Goal: Task Accomplishment & Management: Manage account settings

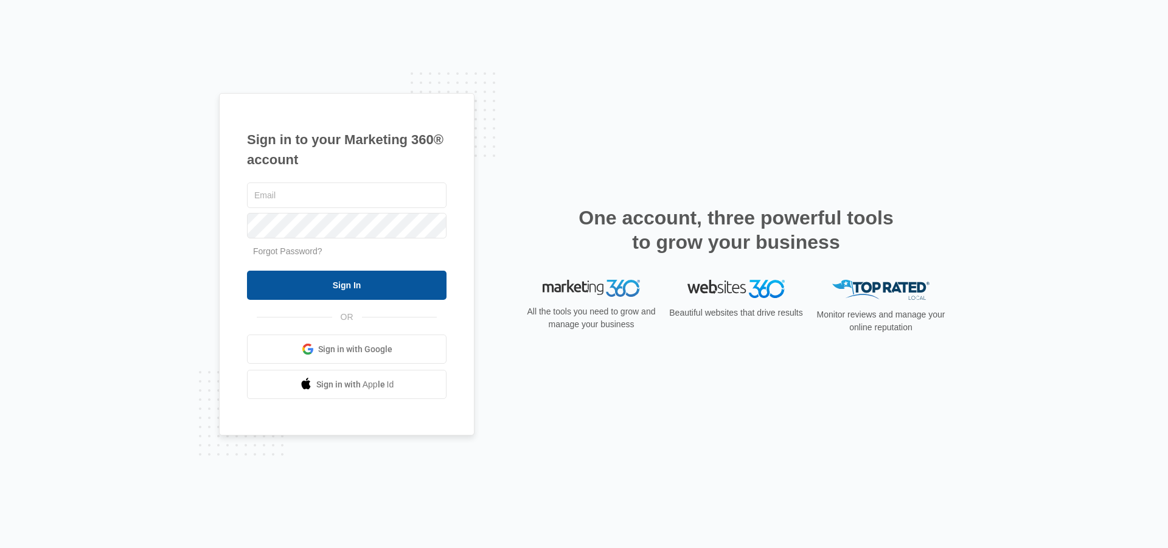
type input "[PERSON_NAME][EMAIL_ADDRESS][DOMAIN_NAME]"
click at [352, 286] on input "Sign In" at bounding box center [347, 285] width 200 height 29
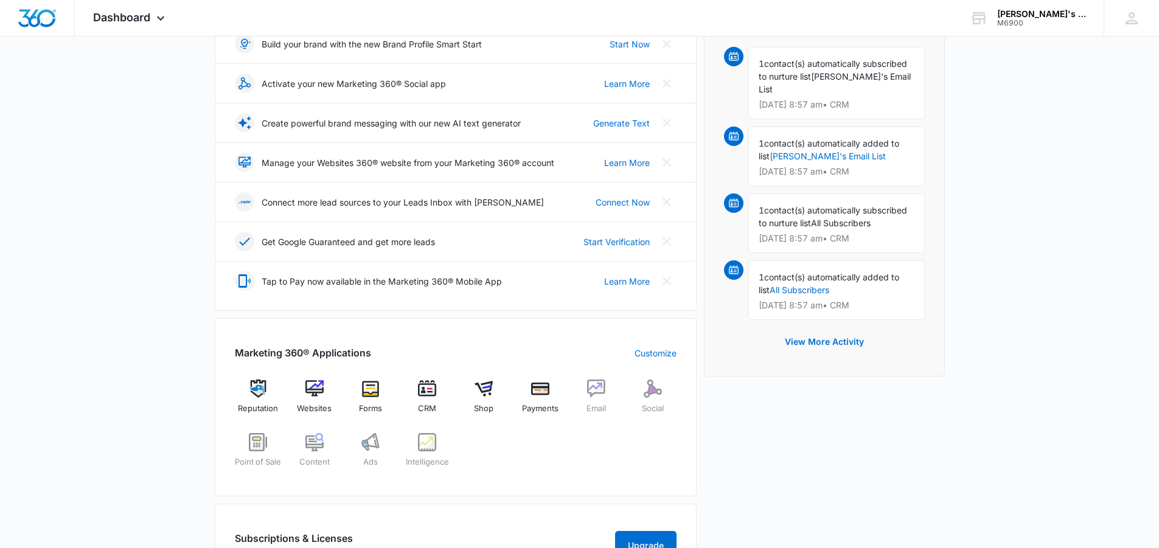
scroll to position [243, 0]
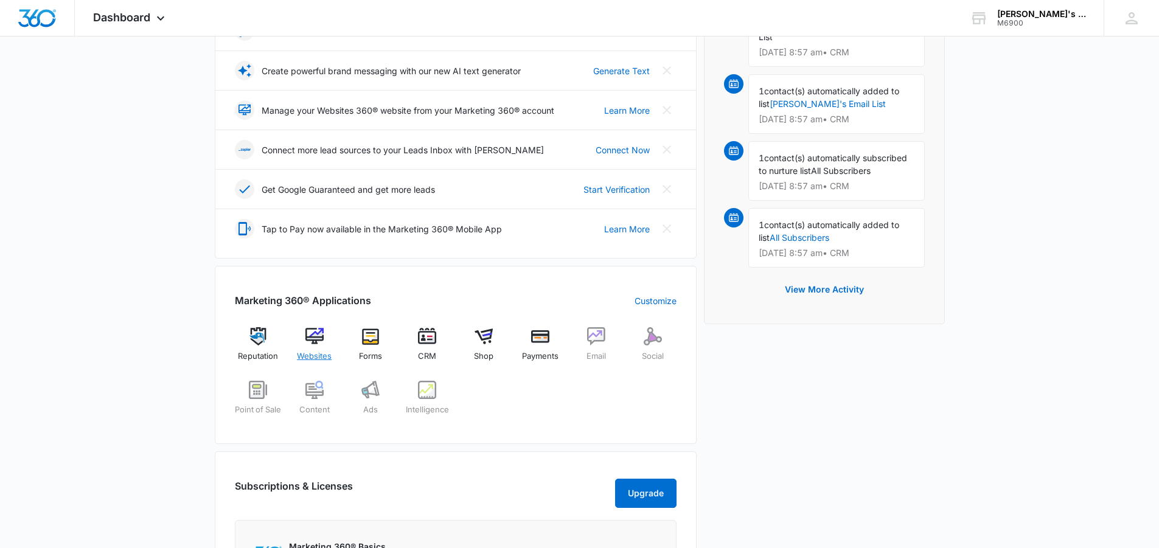
click at [315, 341] on img at bounding box center [314, 336] width 18 height 18
